Goal: Task Accomplishment & Management: Manage account settings

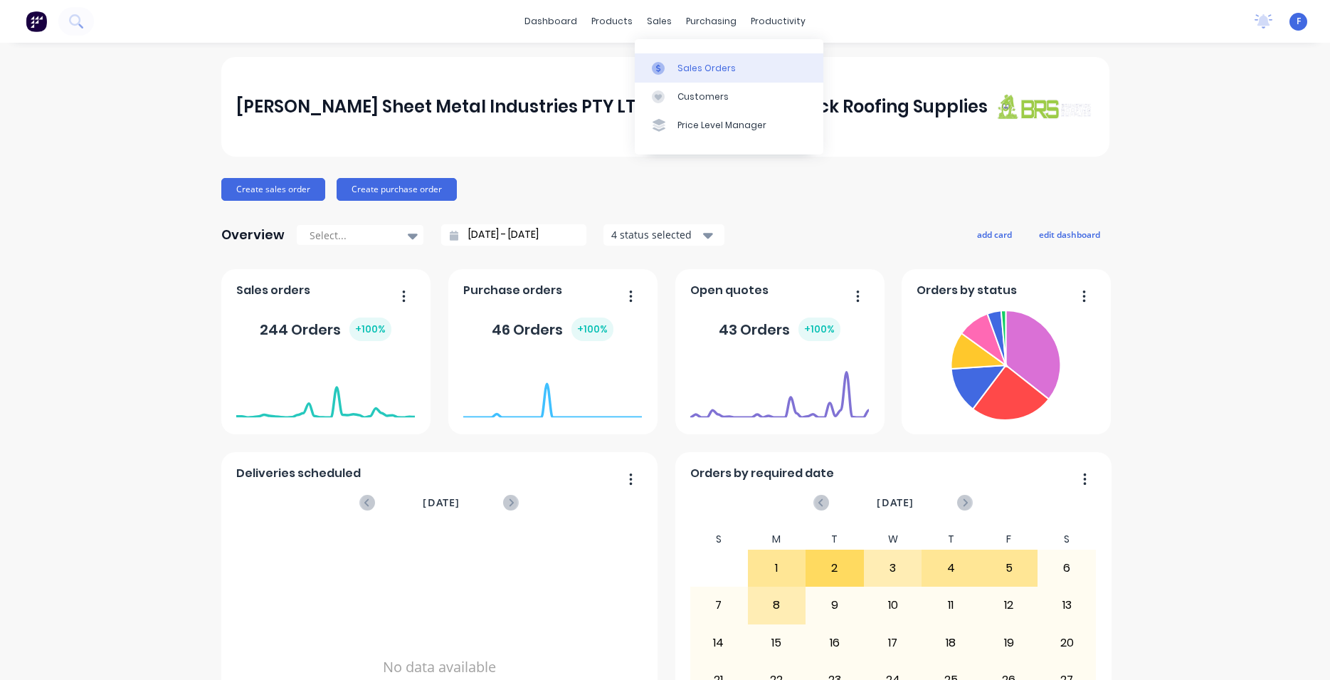
click at [698, 73] on div "Sales Orders" at bounding box center [707, 68] width 58 height 13
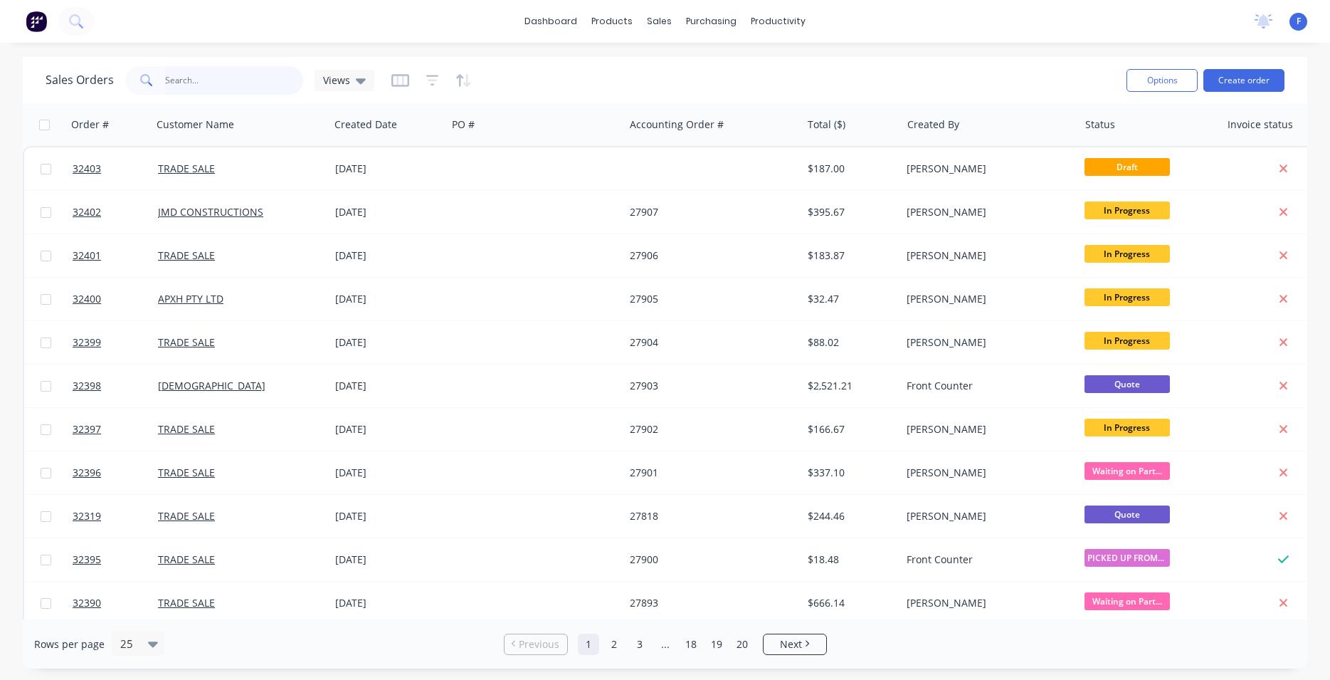
click at [191, 82] on input "text" at bounding box center [234, 80] width 139 height 28
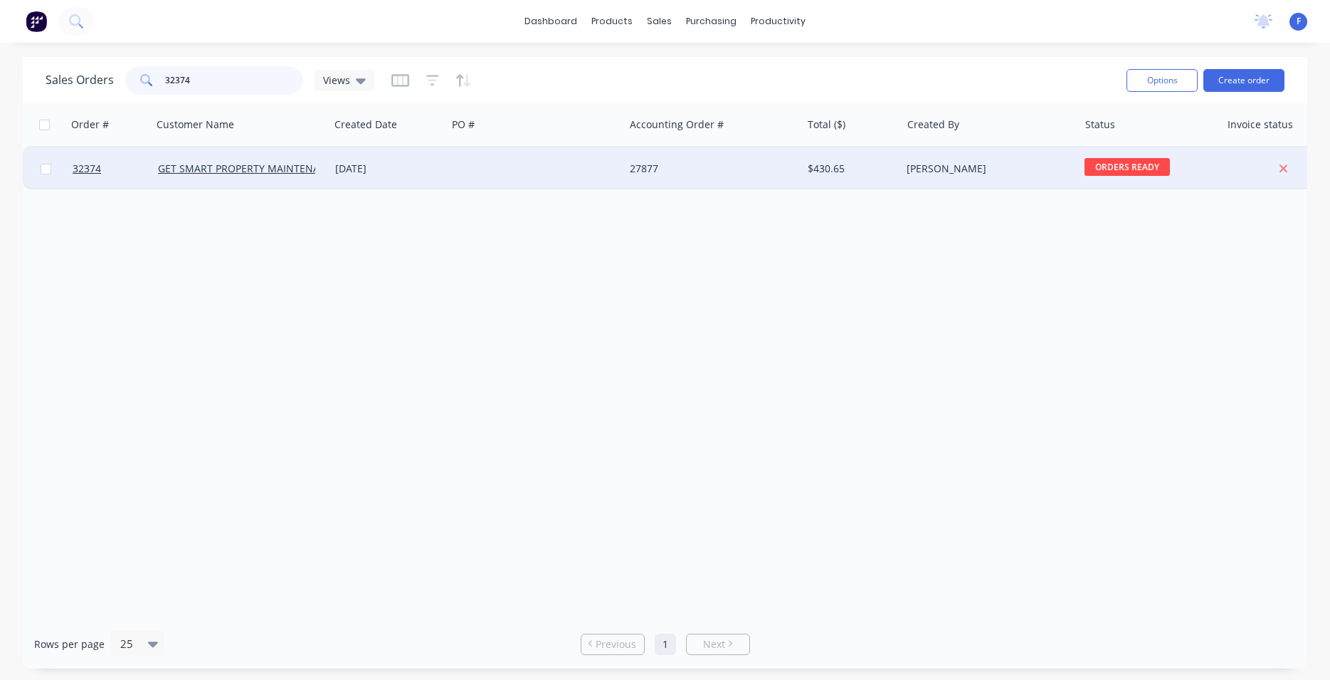
type input "32374"
click at [474, 169] on div at bounding box center [535, 168] width 177 height 43
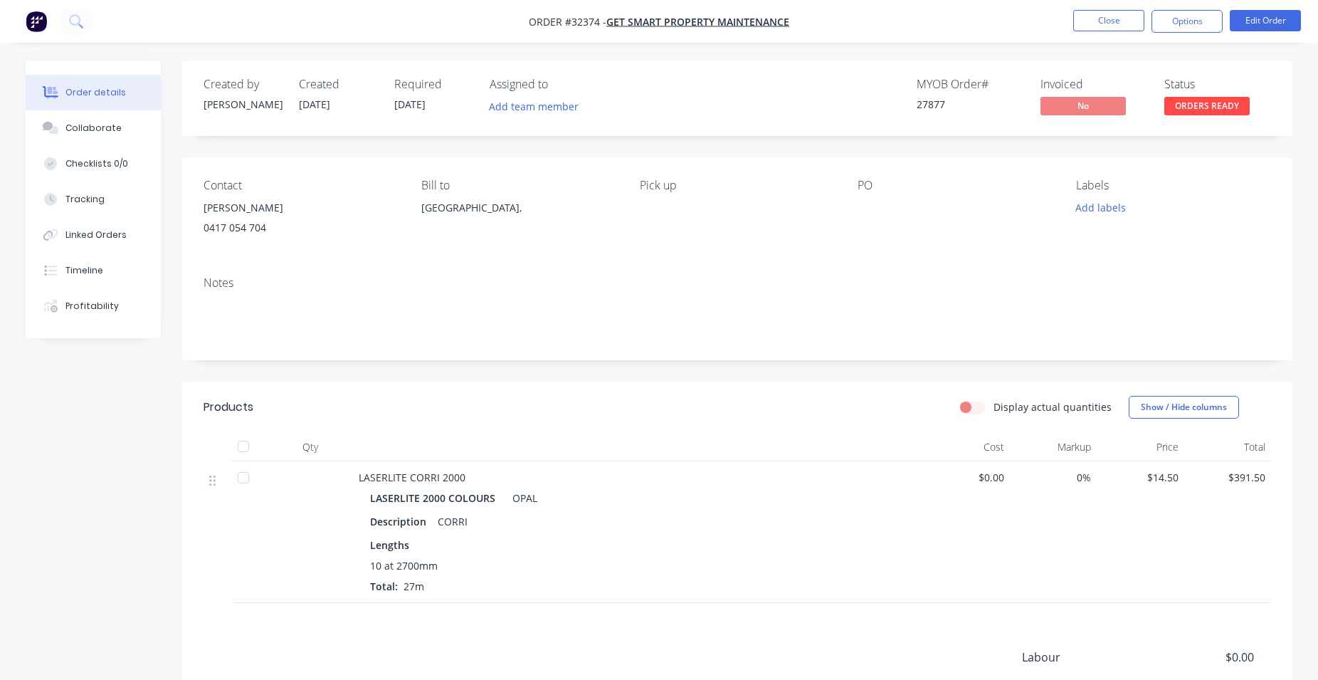
scroll to position [176, 0]
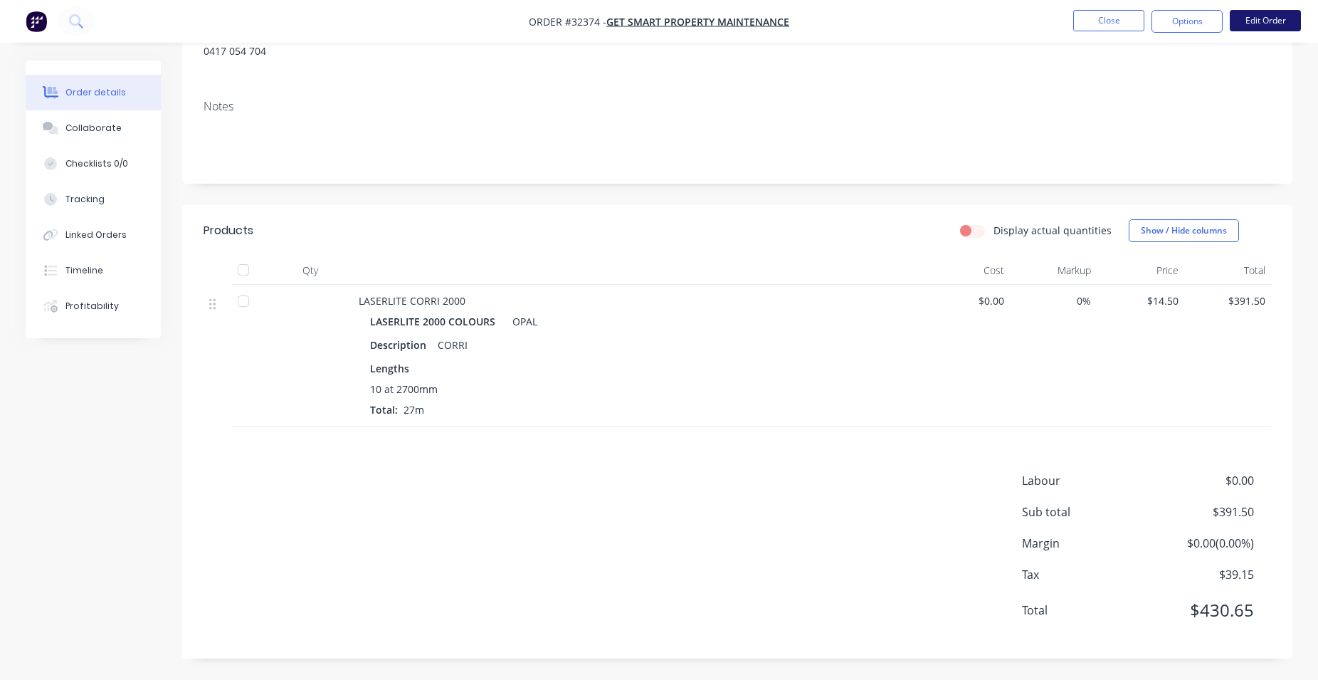
click at [1290, 19] on button "Edit Order" at bounding box center [1265, 20] width 71 height 21
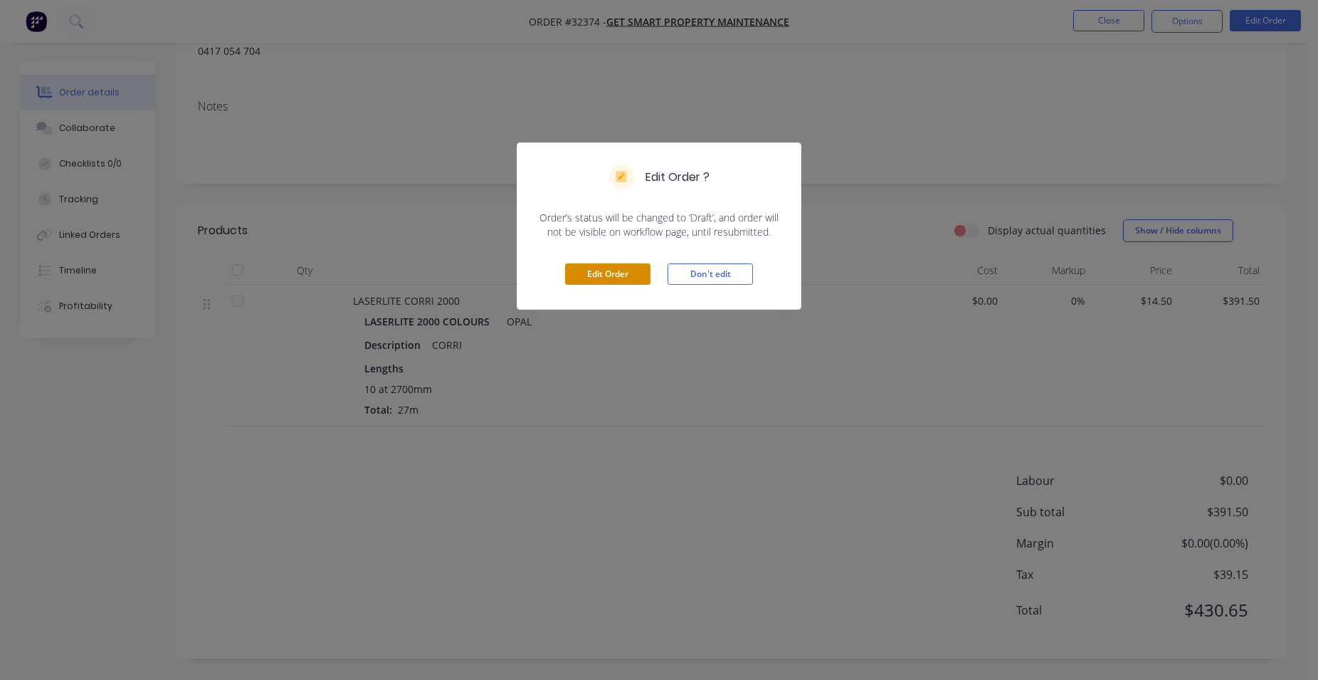
click at [606, 279] on button "Edit Order" at bounding box center [607, 273] width 85 height 21
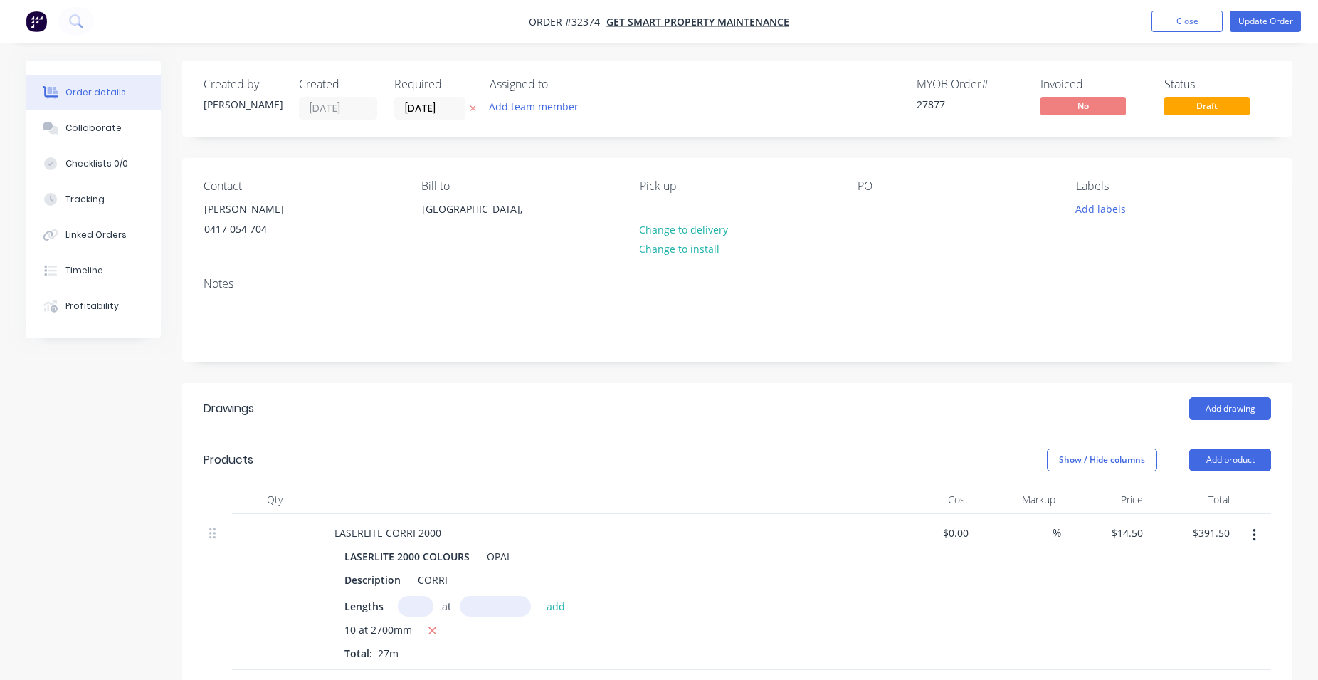
scroll to position [290, 0]
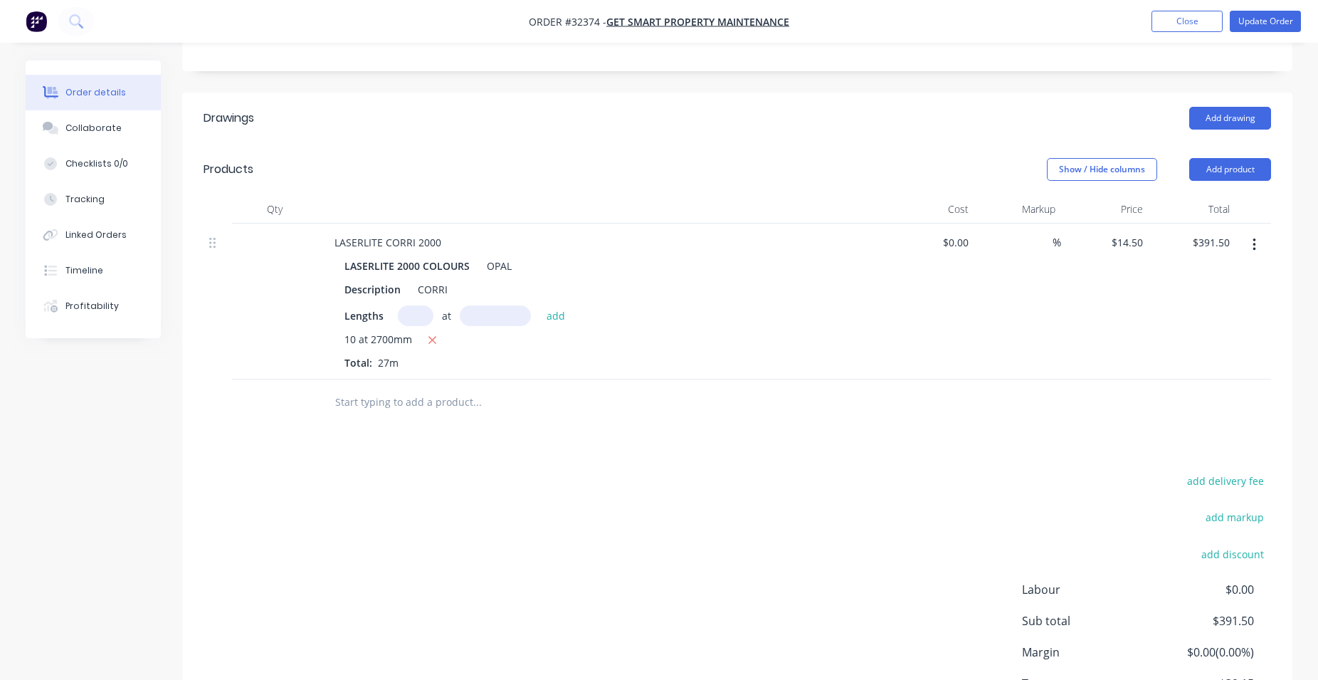
click at [403, 406] on input "text" at bounding box center [476, 402] width 285 height 28
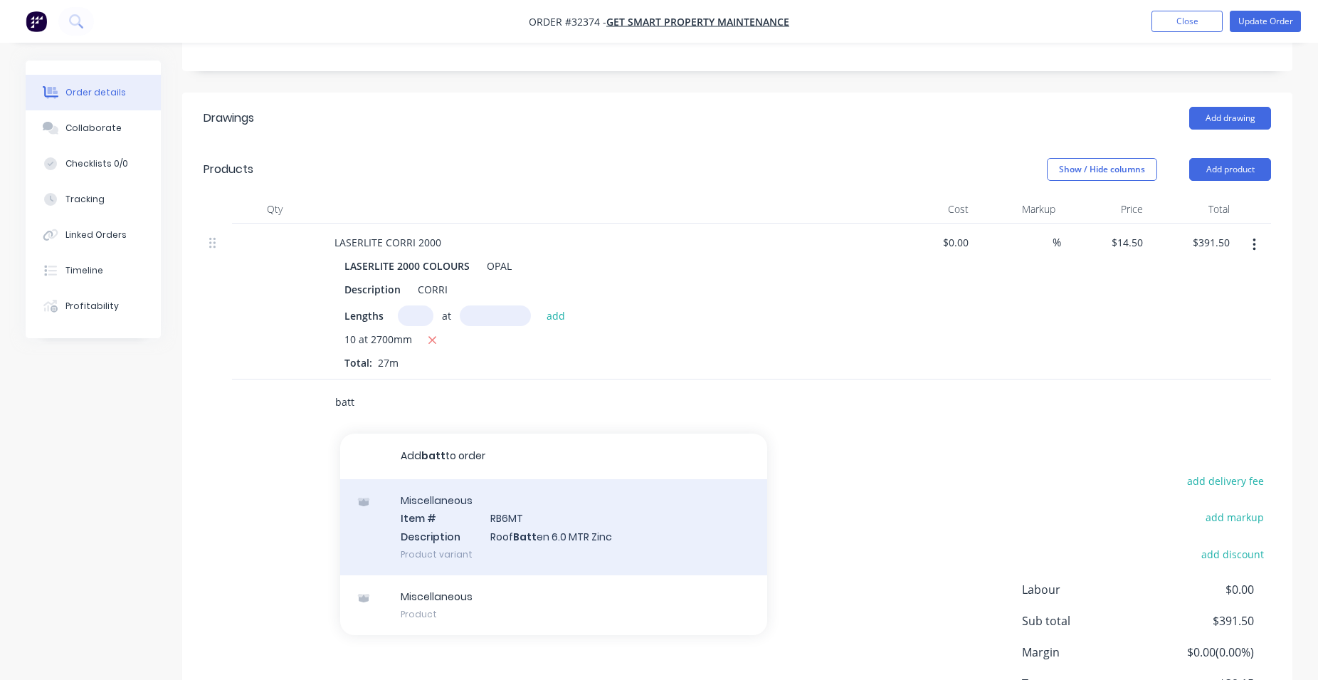
type input "batt"
click at [567, 547] on div "Miscellaneous Item # RB6MT Description Roof Batt en 6.0 MTR Zinc Product variant" at bounding box center [553, 527] width 427 height 96
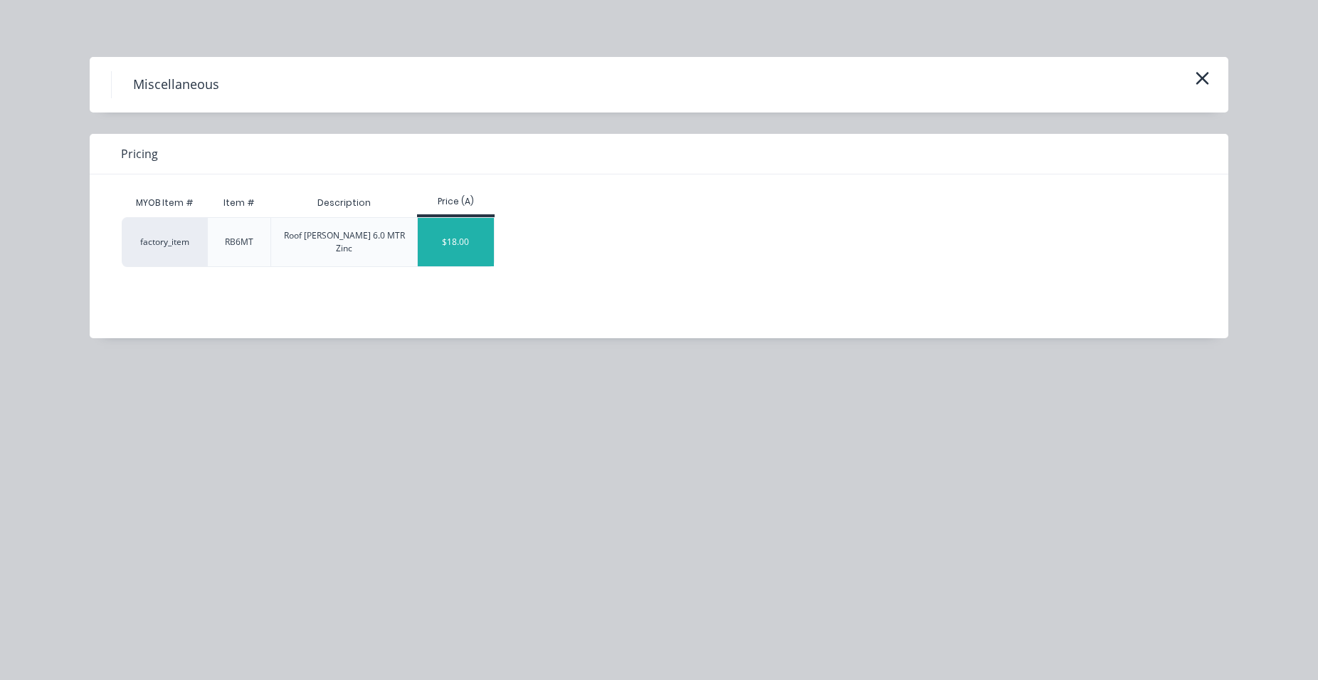
click at [485, 229] on div "$18.00" at bounding box center [456, 242] width 76 height 48
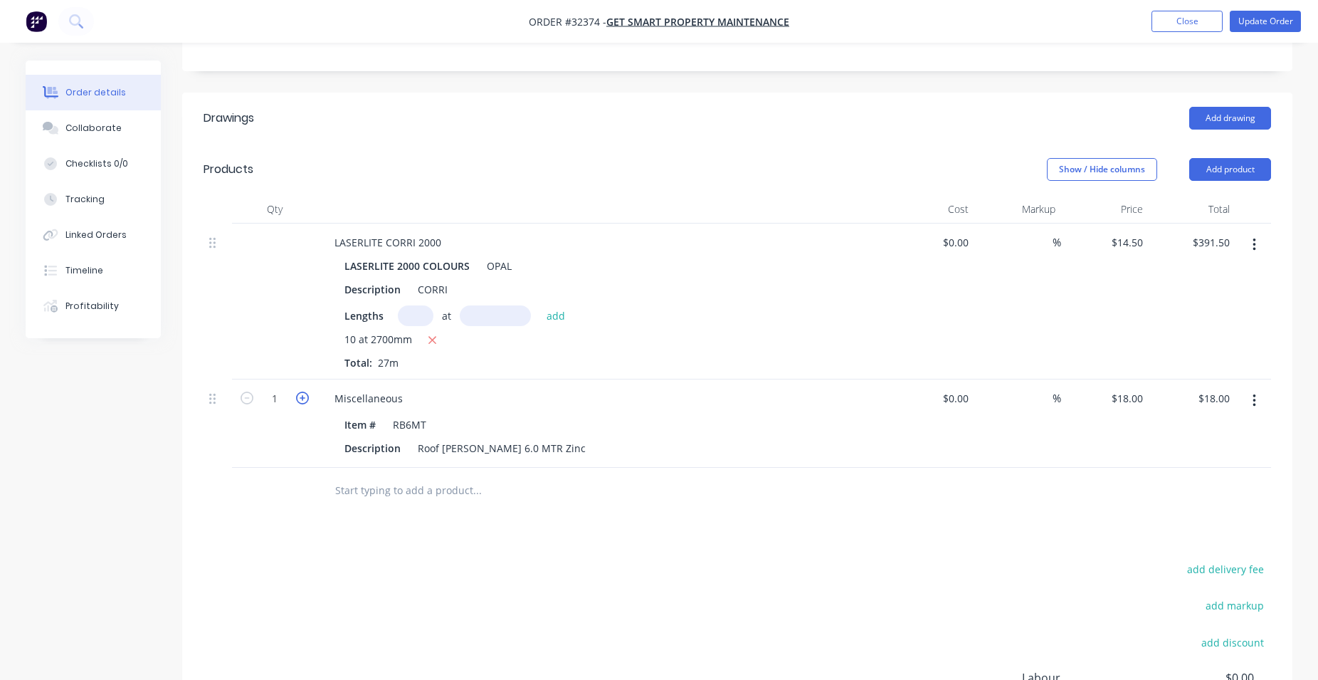
click at [305, 399] on icon "button" at bounding box center [302, 397] width 13 height 13
type input "2"
type input "$36.00"
click at [305, 399] on icon "button" at bounding box center [302, 397] width 13 height 13
type input "3"
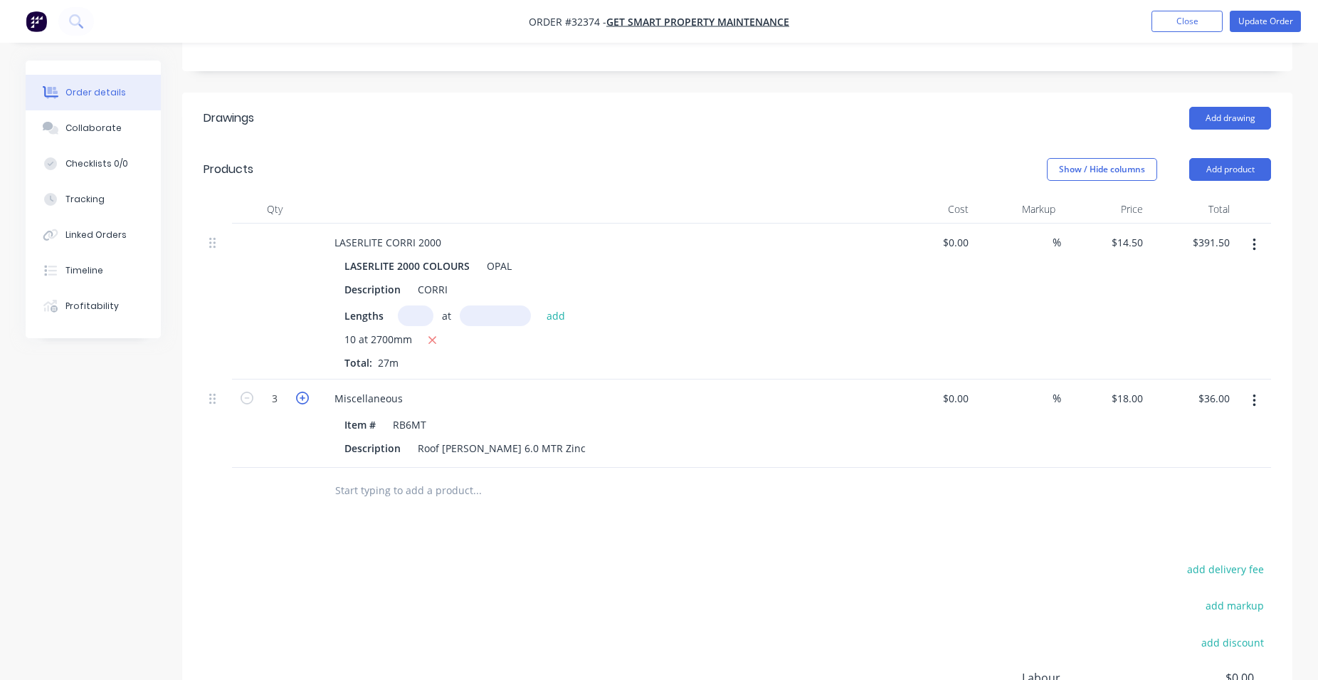
type input "$54.00"
click at [400, 488] on input "text" at bounding box center [476, 490] width 285 height 28
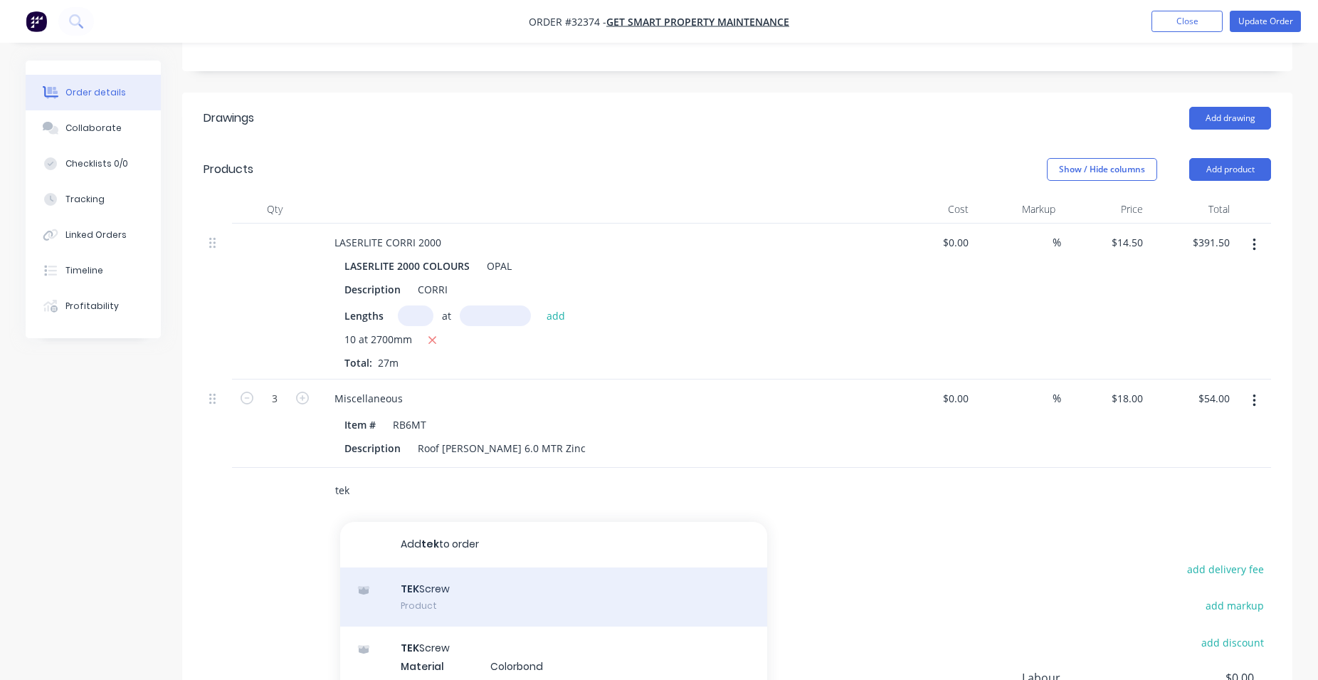
type input "tek"
click at [593, 607] on div "TEK Screw Product" at bounding box center [553, 597] width 427 height 60
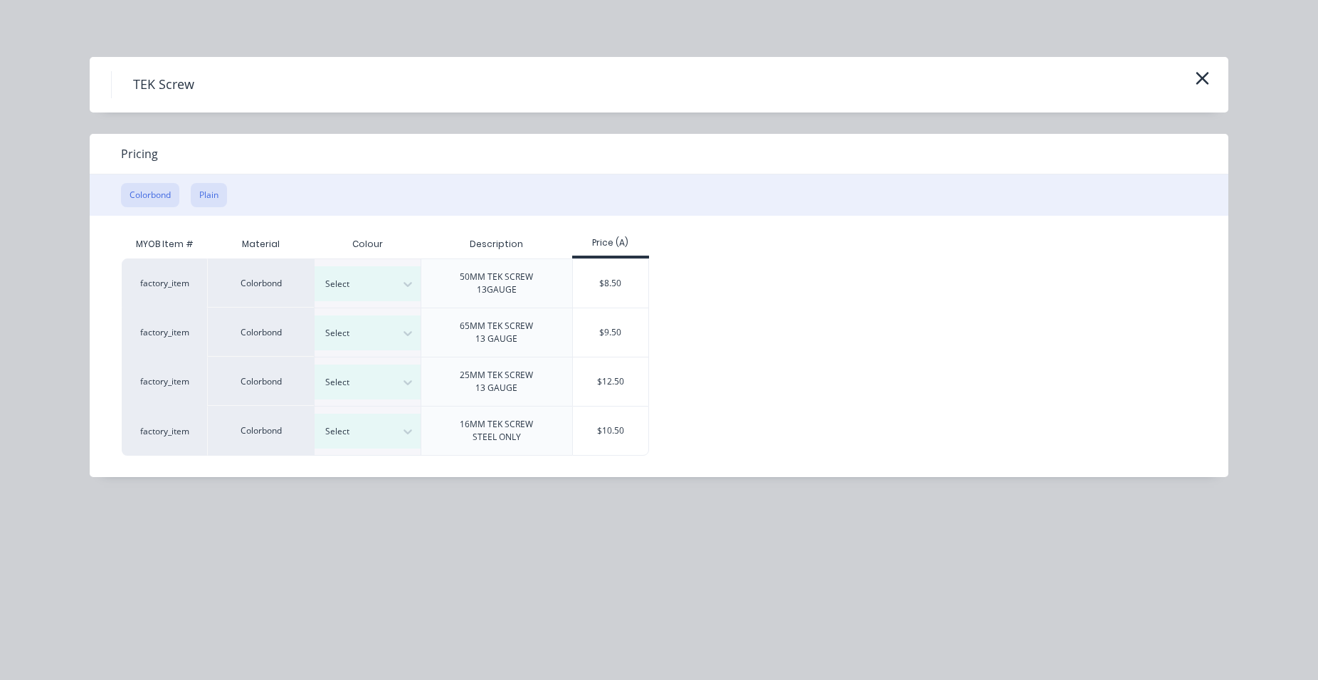
click at [212, 200] on button "Plain" at bounding box center [209, 195] width 36 height 24
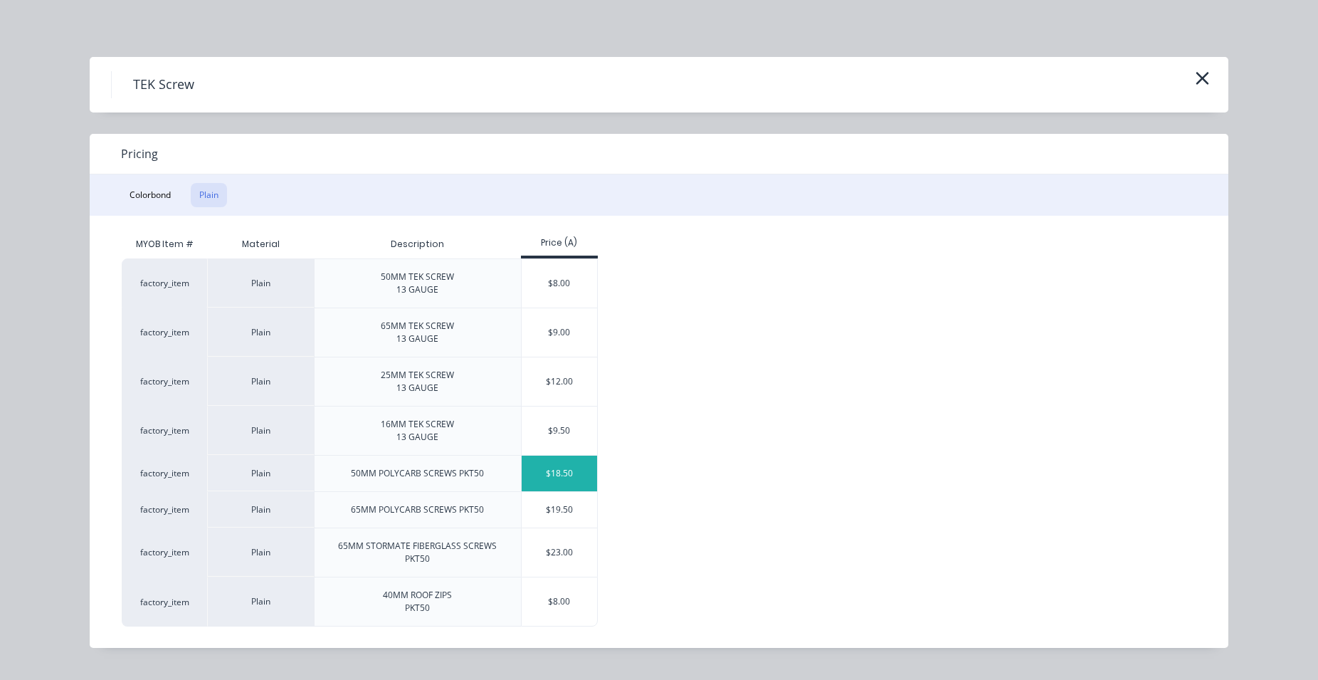
click at [579, 466] on div "$18.50" at bounding box center [560, 473] width 76 height 36
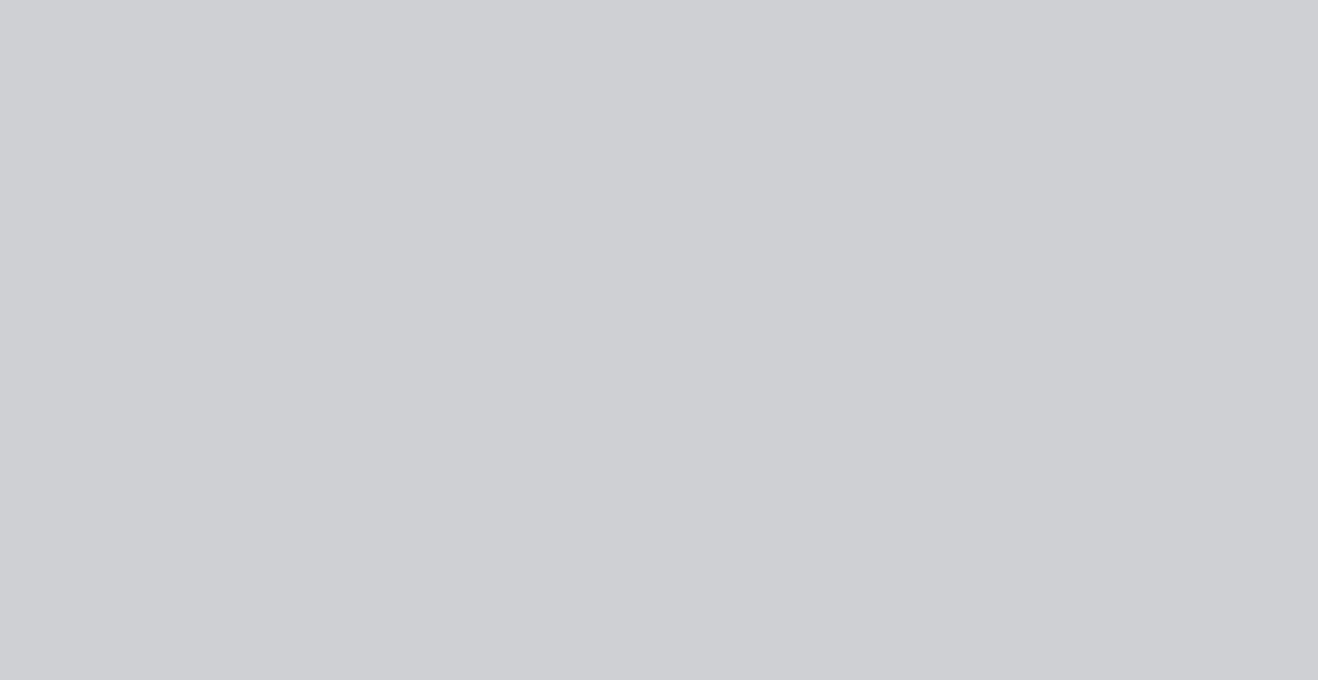
type input "$18.50"
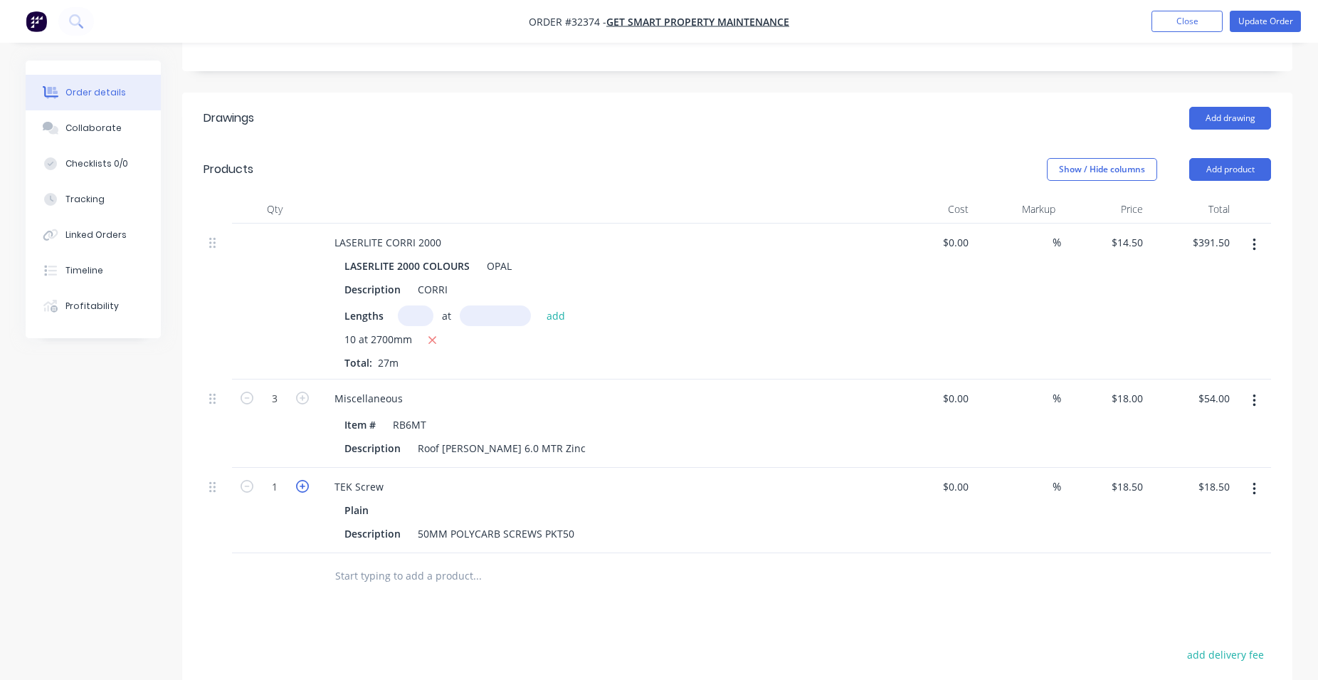
click at [306, 485] on icon "button" at bounding box center [302, 486] width 13 height 13
type input "2"
type input "$37.00"
click at [306, 485] on icon "button" at bounding box center [302, 486] width 13 height 13
type input "3"
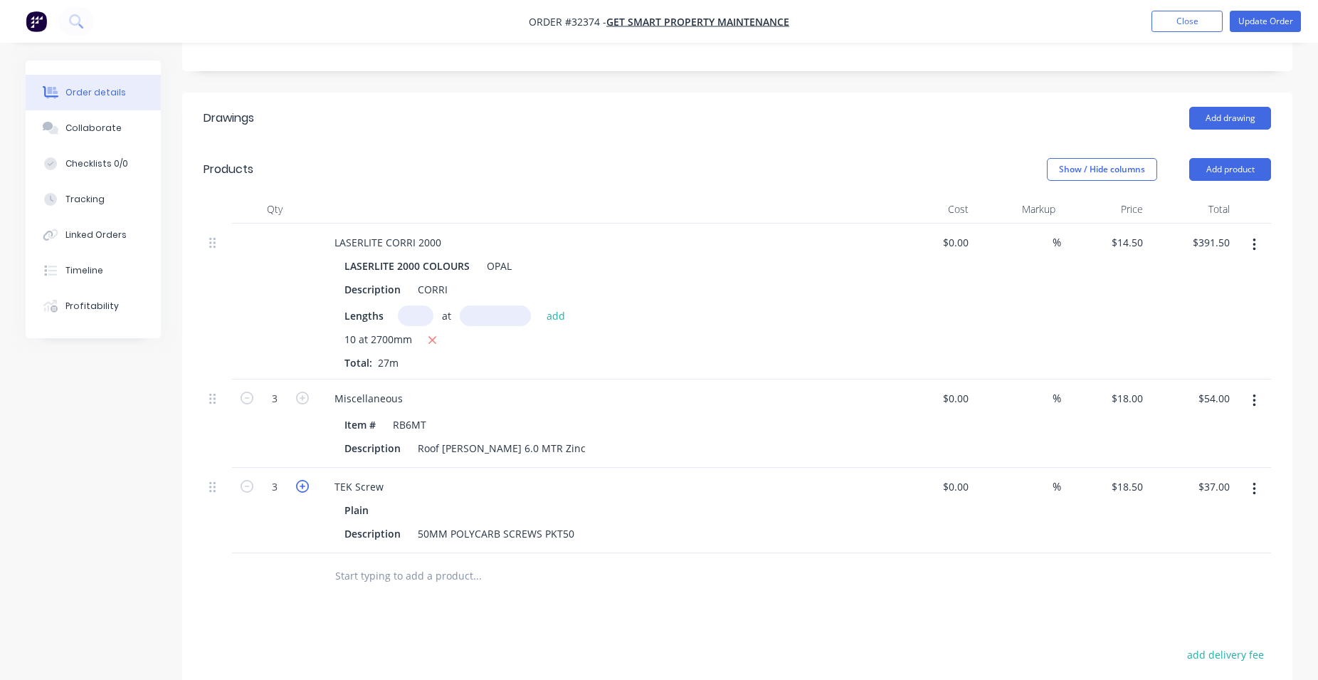
type input "$55.50"
click at [306, 485] on icon "button" at bounding box center [302, 486] width 13 height 13
type input "4"
type input "$74.00"
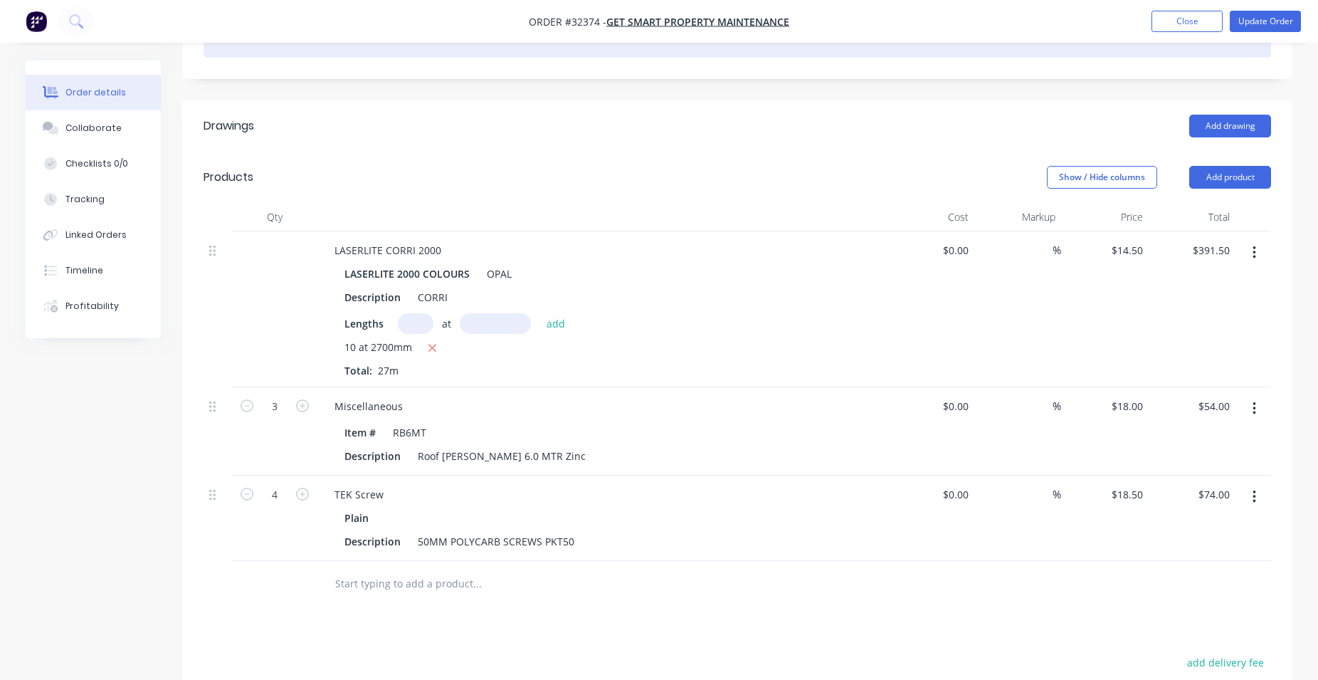
scroll to position [137, 0]
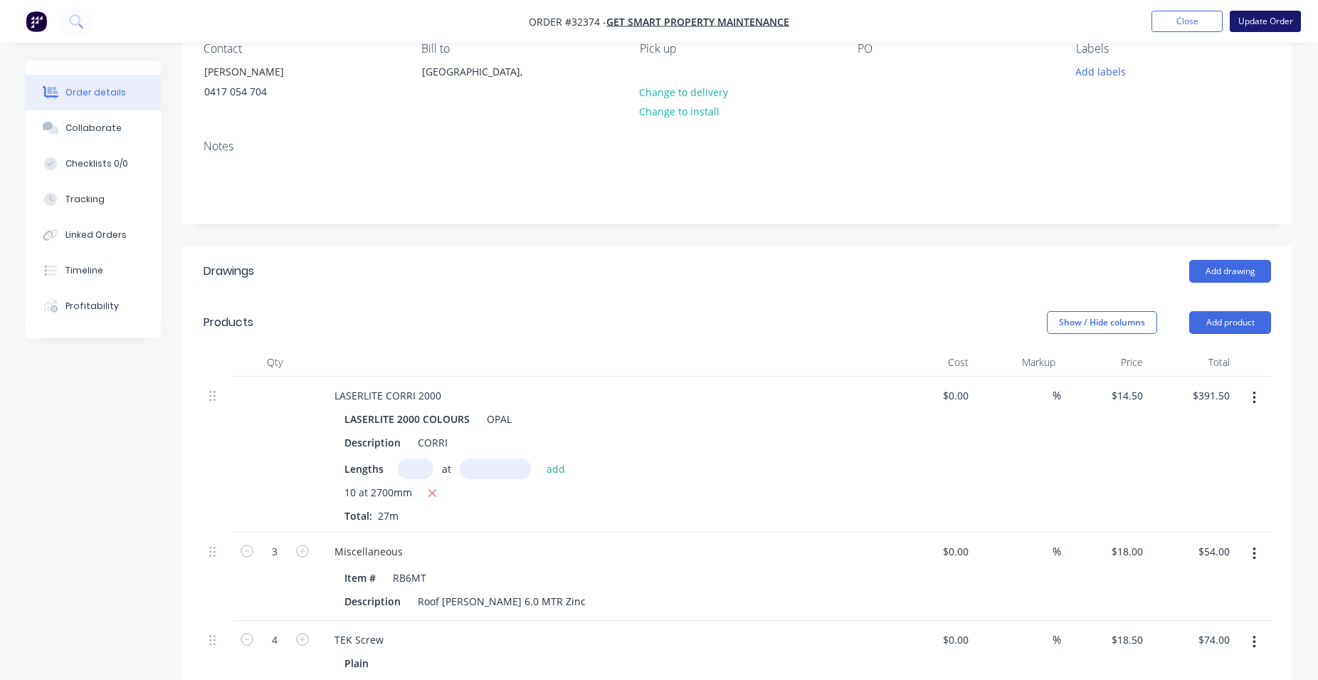
click at [1260, 23] on button "Update Order" at bounding box center [1265, 21] width 71 height 21
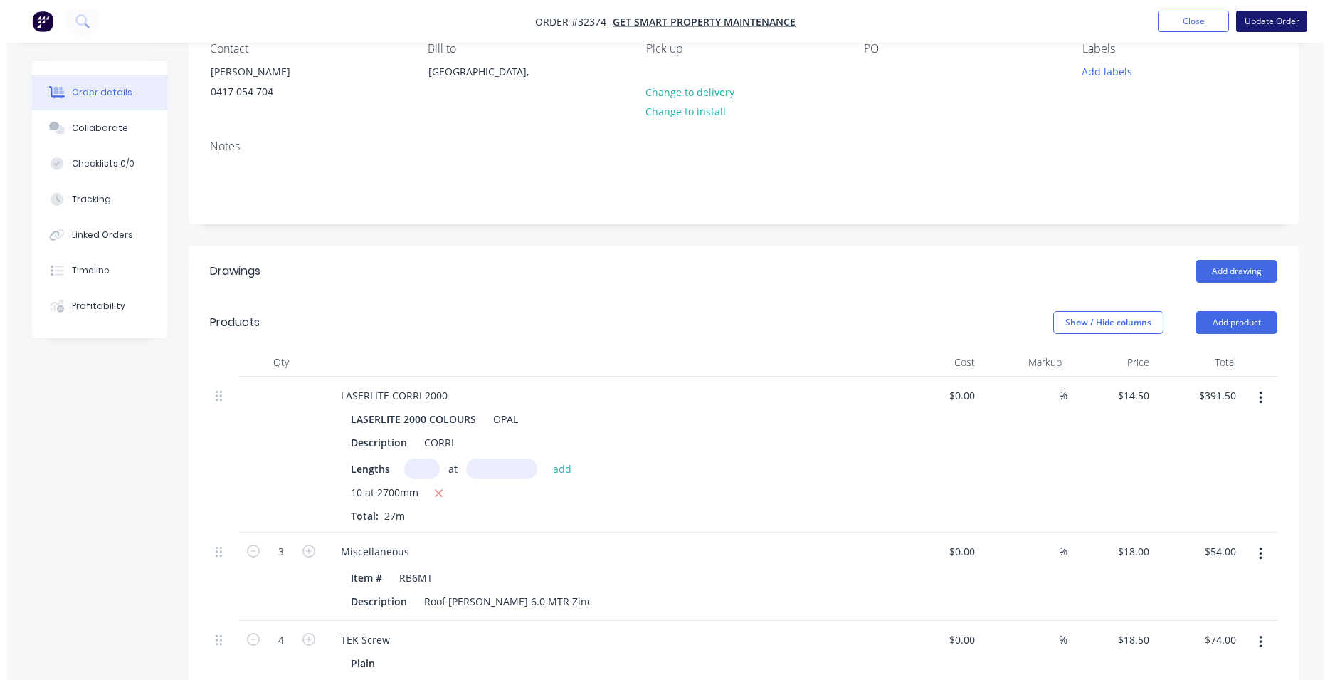
scroll to position [0, 0]
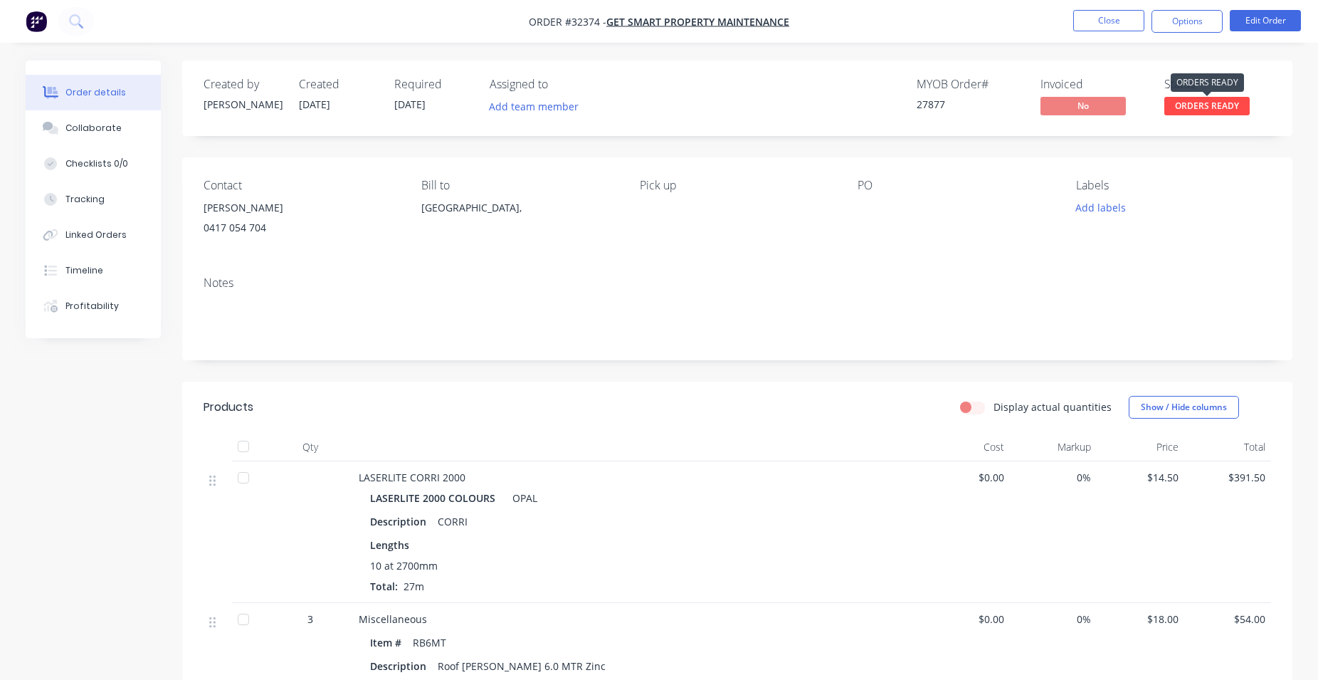
click at [1201, 107] on span "ORDERS READY" at bounding box center [1206, 106] width 85 height 18
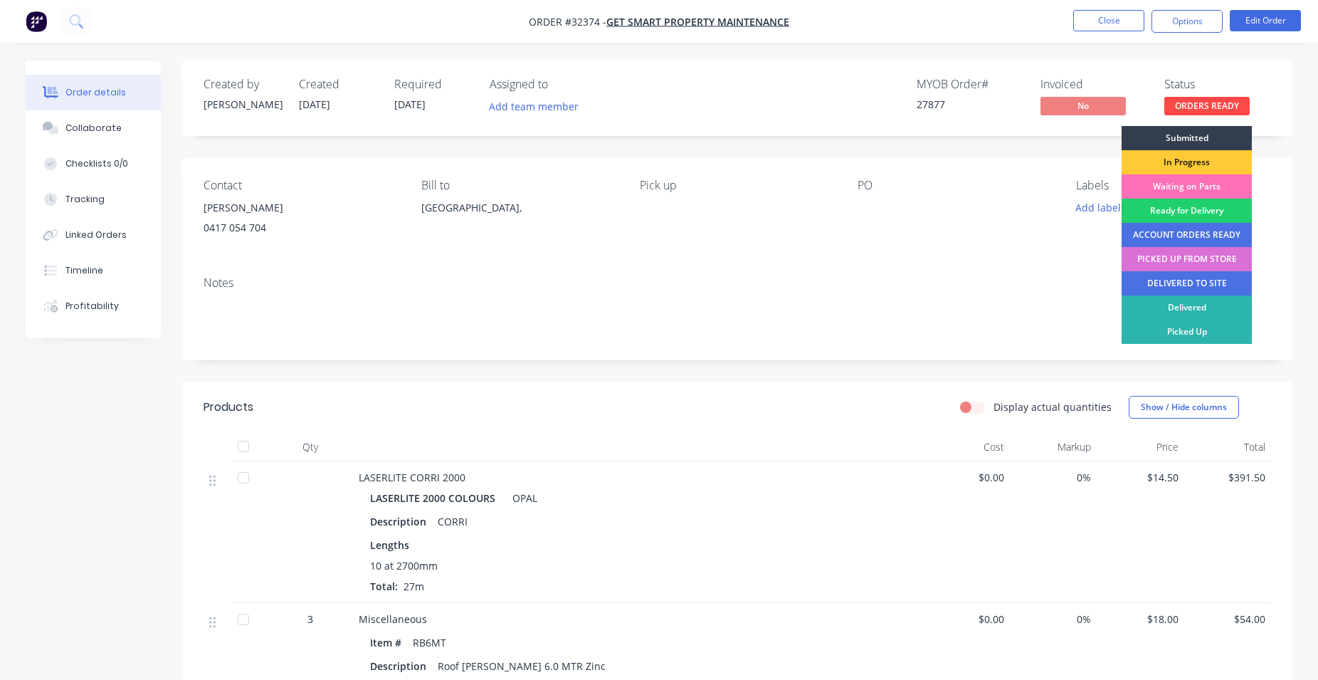
click at [1203, 258] on div "PICKED UP FROM STORE" at bounding box center [1187, 259] width 130 height 24
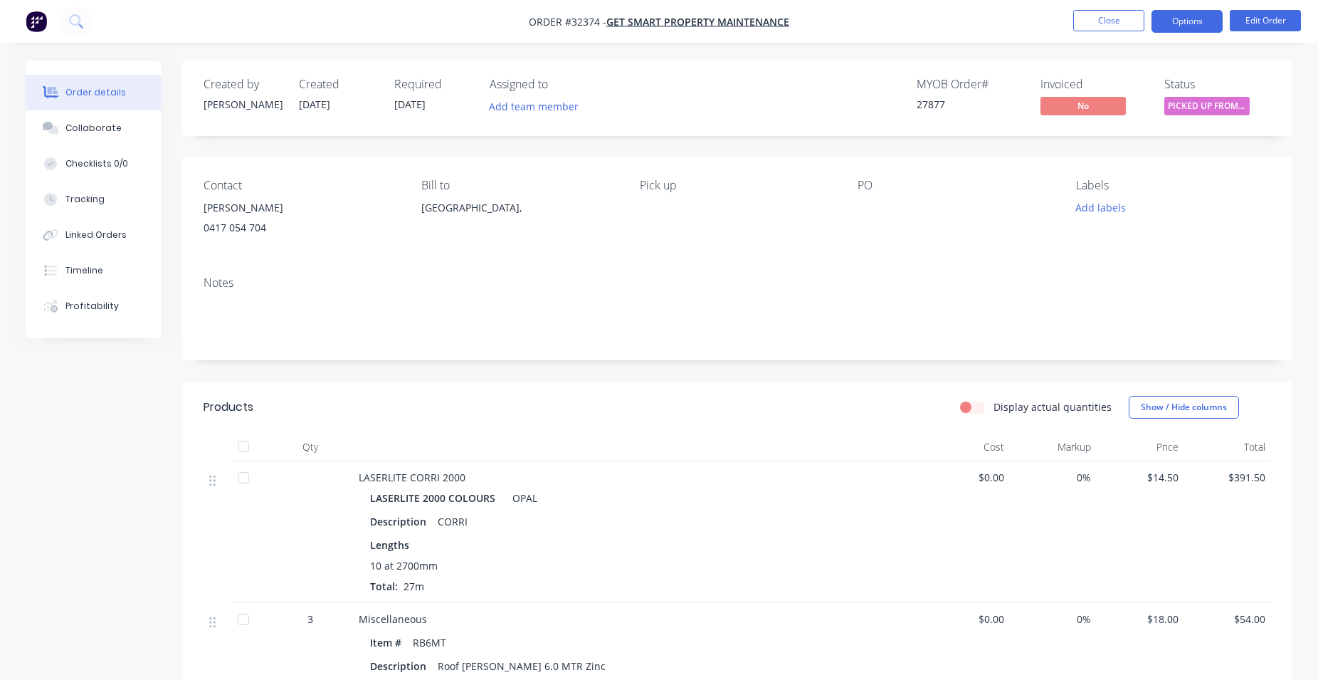
click at [1176, 24] on button "Options" at bounding box center [1186, 21] width 71 height 23
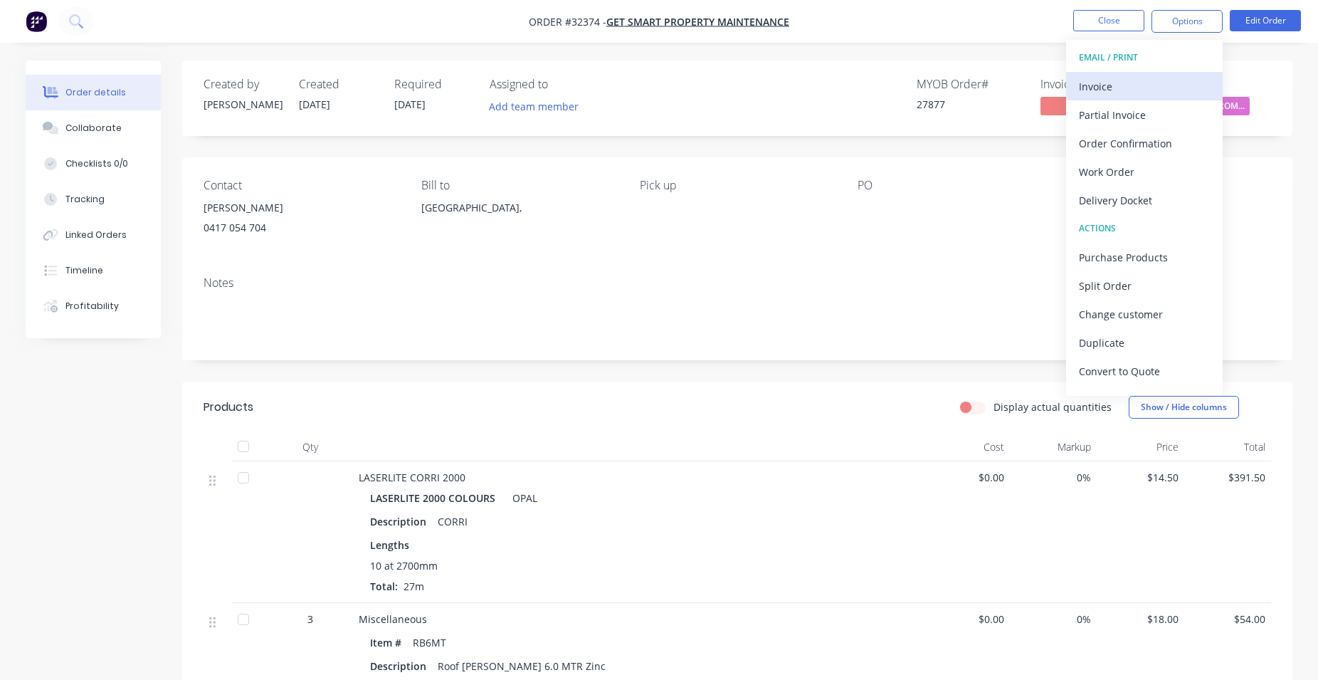
click at [1138, 83] on div "Invoice" at bounding box center [1144, 86] width 131 height 21
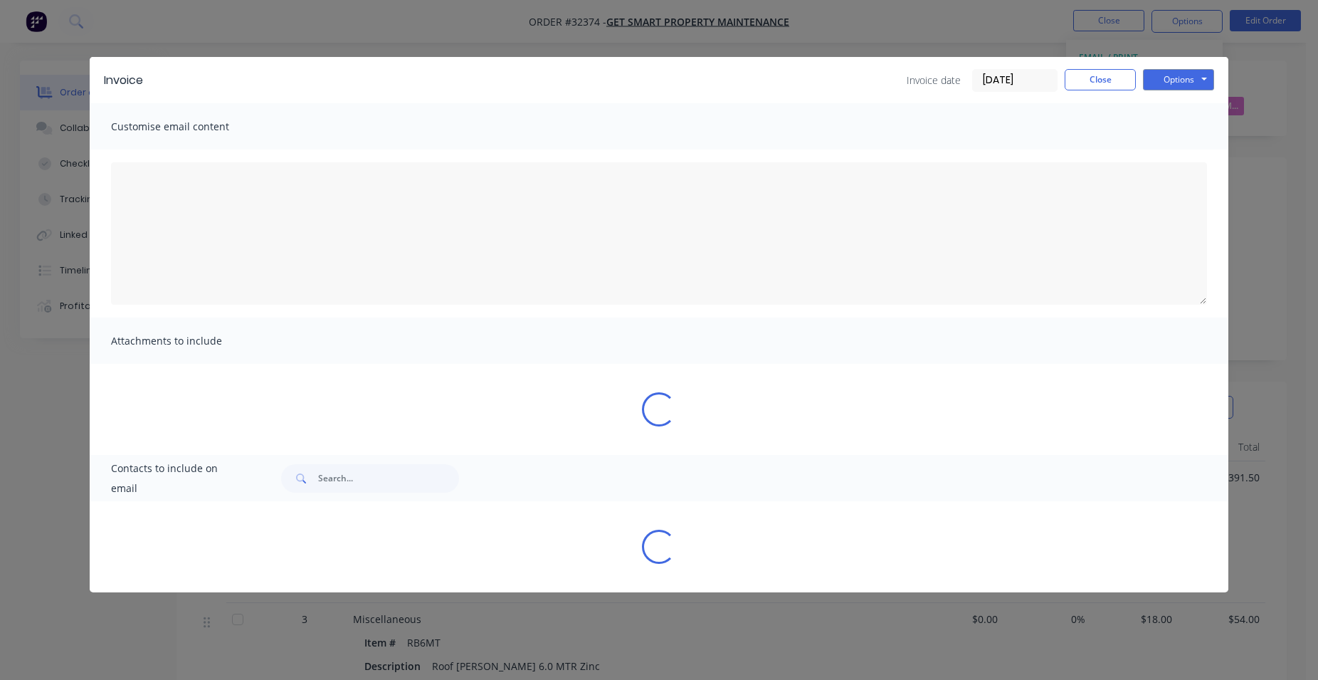
type textarea "A PDF copy of the order has been attached to this email. To view your order onl…"
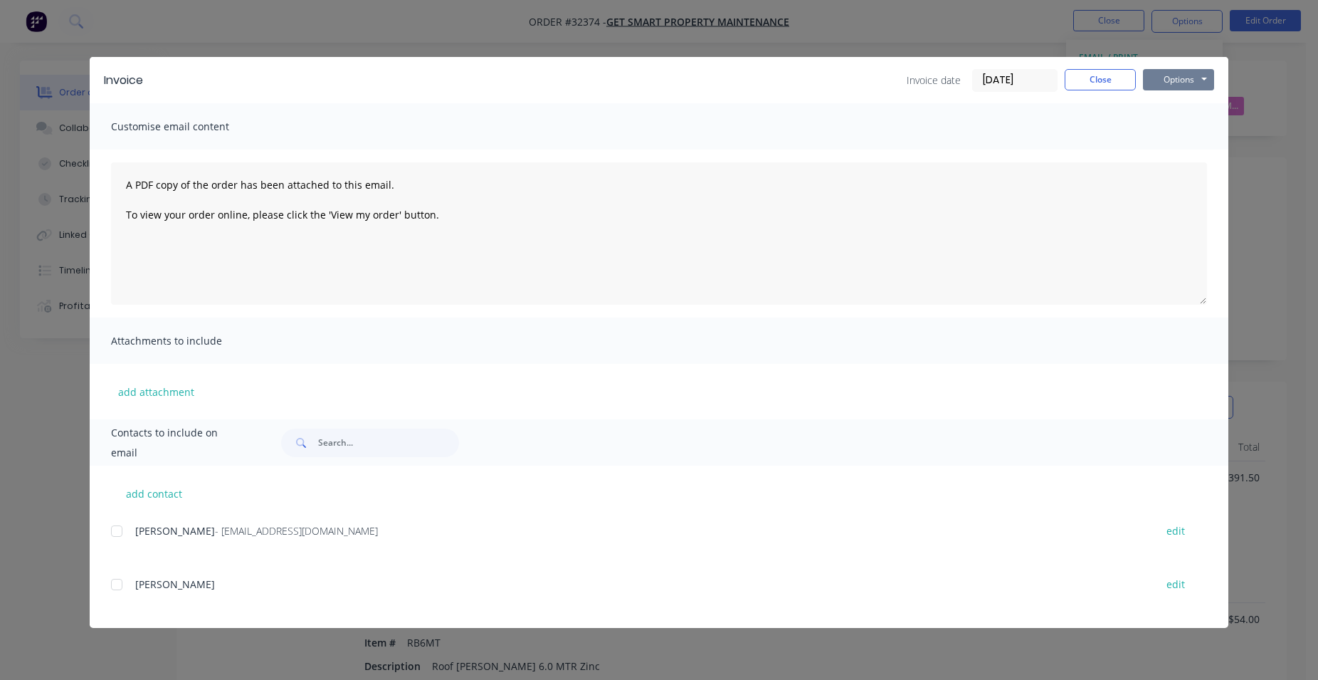
click at [1169, 79] on button "Options" at bounding box center [1178, 79] width 71 height 21
click at [1191, 125] on button "Print" at bounding box center [1188, 128] width 91 height 23
click at [1101, 85] on button "Close" at bounding box center [1100, 79] width 71 height 21
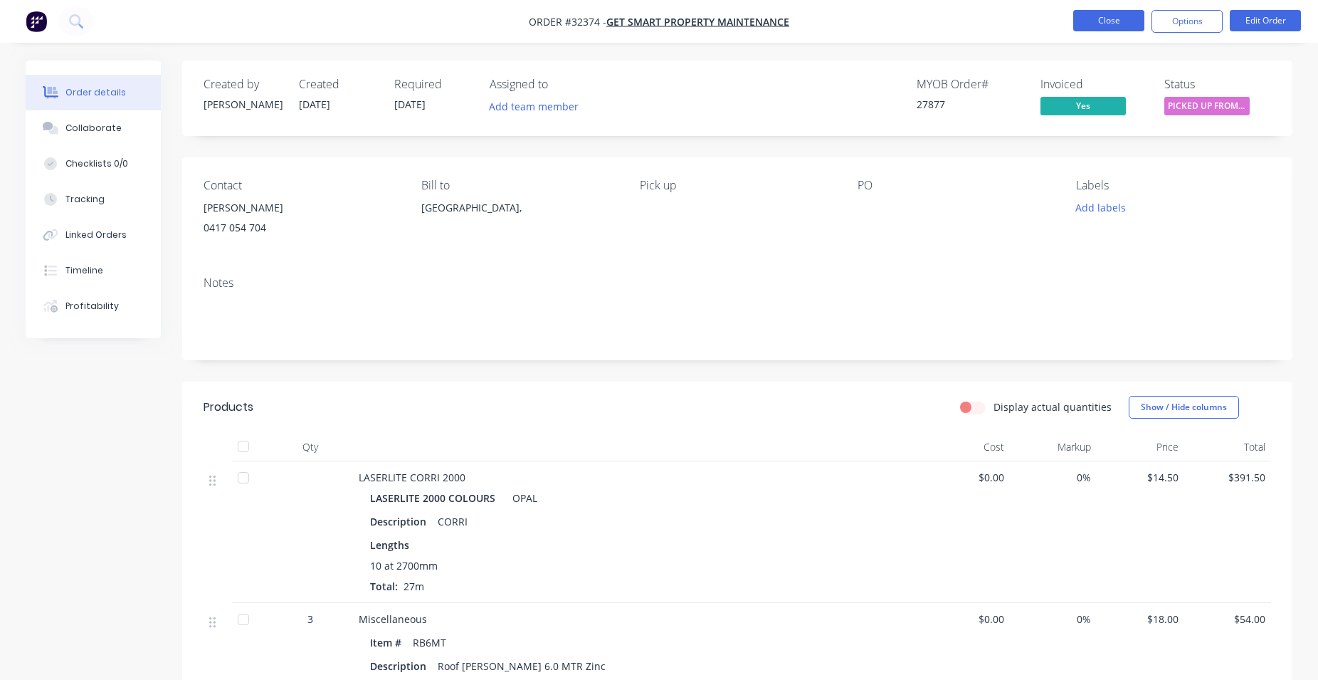
click at [1117, 22] on button "Close" at bounding box center [1108, 20] width 71 height 21
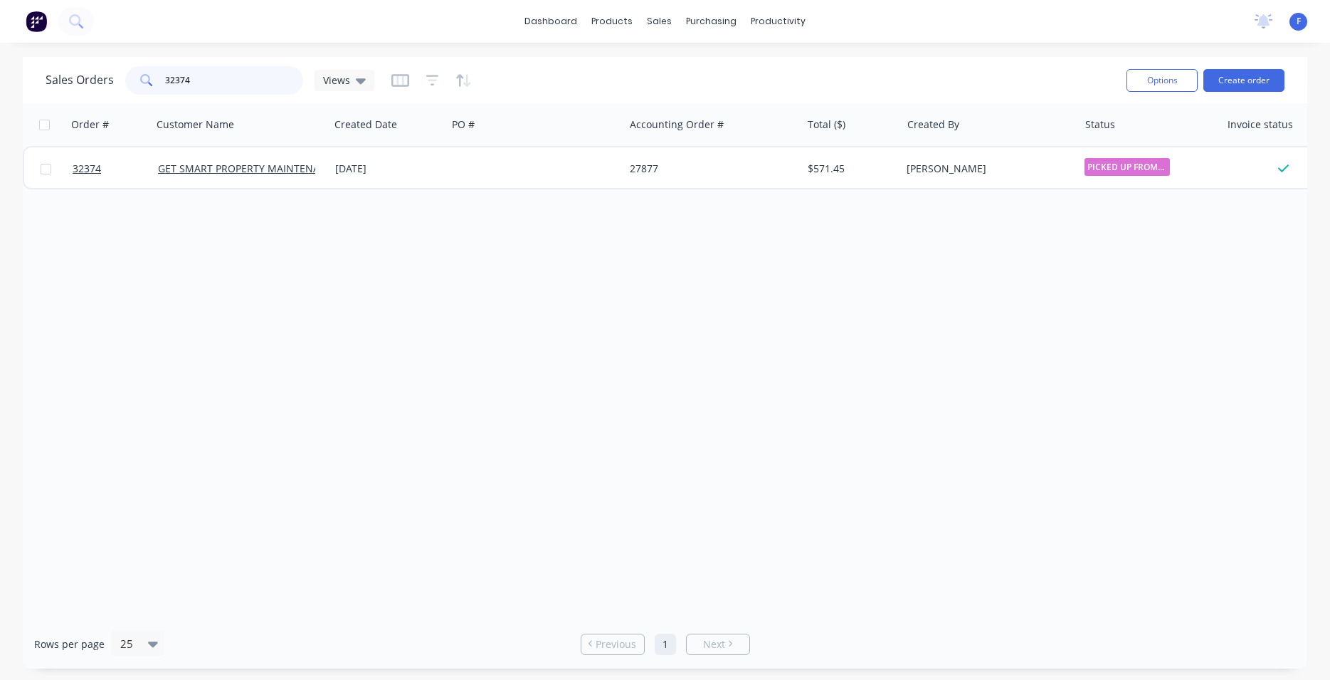
click at [204, 79] on input "32374" at bounding box center [234, 80] width 139 height 28
type input "3"
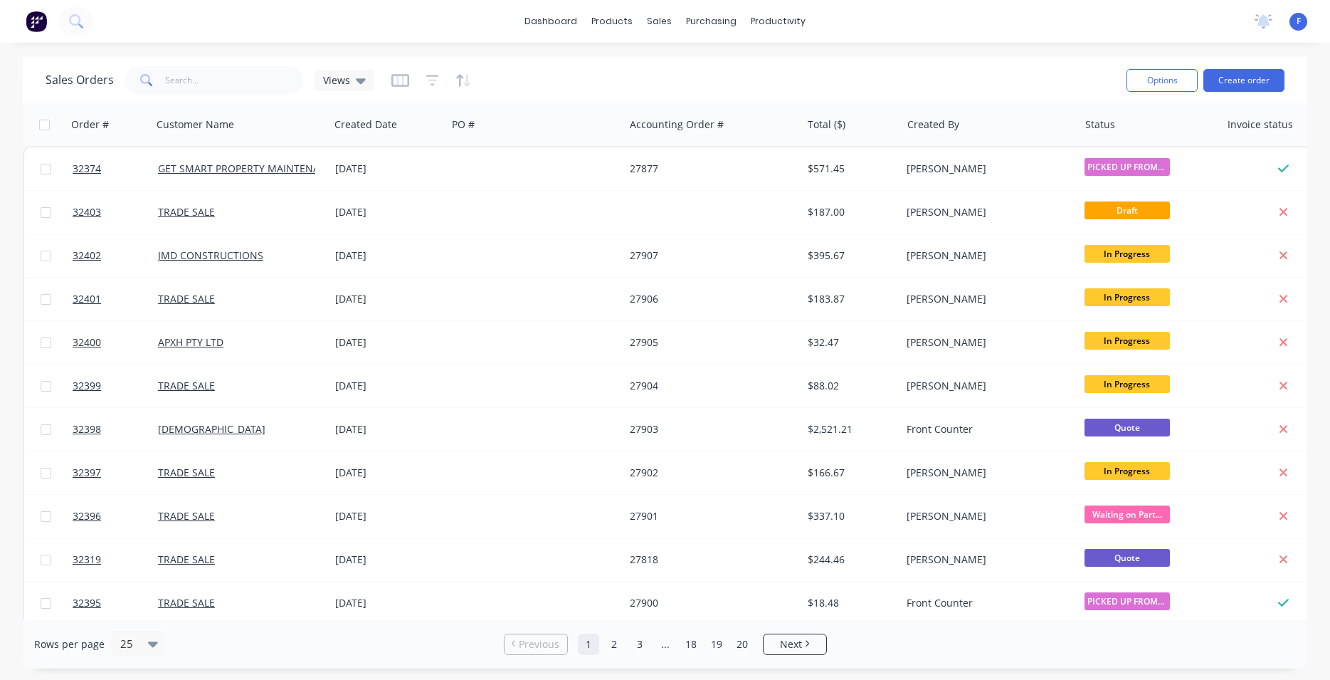
click at [32, 21] on img at bounding box center [36, 21] width 21 height 21
